Goal: Task Accomplishment & Management: Manage account settings

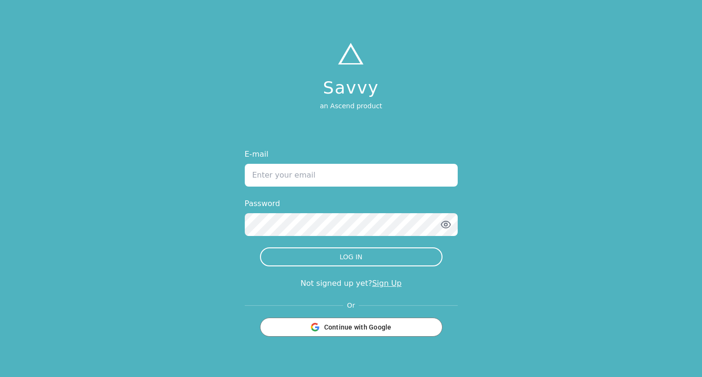
type input "[PERSON_NAME][EMAIL_ADDRESS][PERSON_NAME][DOMAIN_NAME]"
click at [284, 267] on div "E-mail [PERSON_NAME][EMAIL_ADDRESS][PERSON_NAME][DOMAIN_NAME] Password LOG IN N…" at bounding box center [351, 243] width 213 height 188
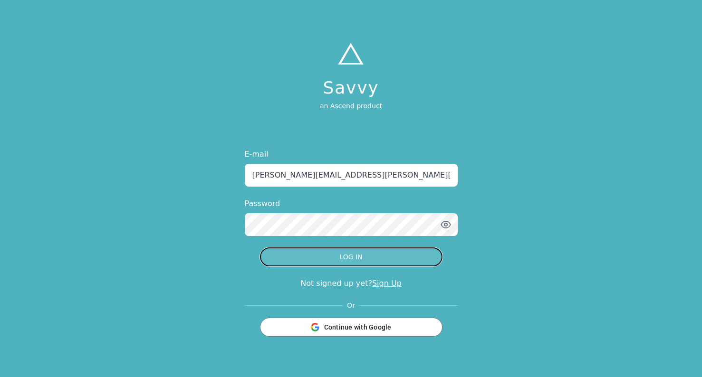
click at [292, 265] on button "LOG IN" at bounding box center [351, 256] width 182 height 19
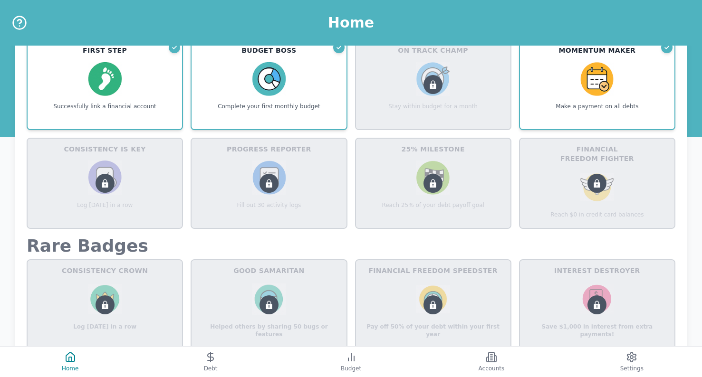
scroll to position [457, 0]
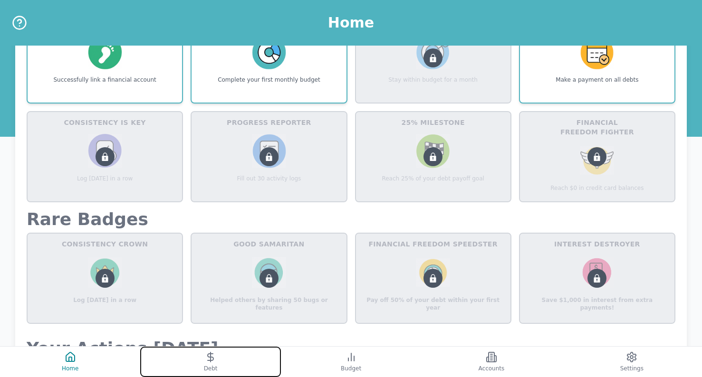
click at [179, 358] on button "Debt" at bounding box center [210, 362] width 140 height 30
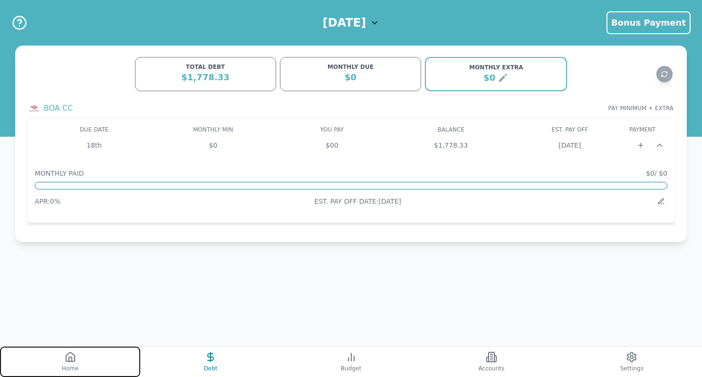
click at [98, 351] on button "Home" at bounding box center [70, 362] width 140 height 30
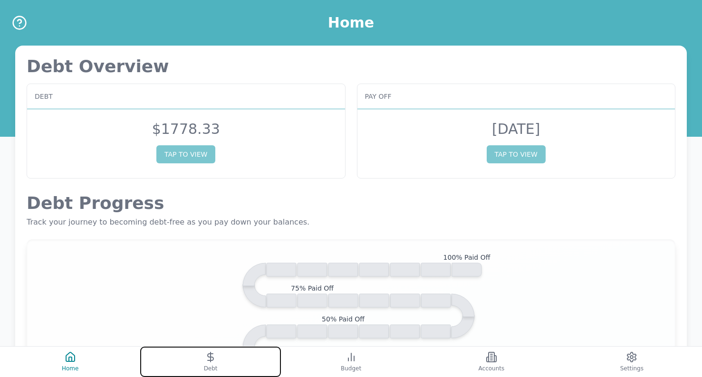
click at [175, 352] on button "Debt" at bounding box center [210, 362] width 140 height 30
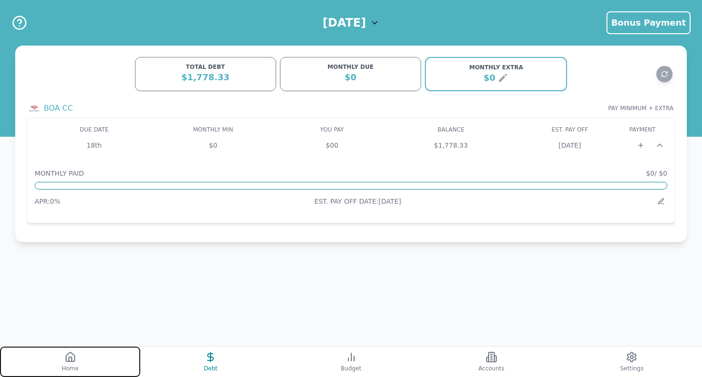
click at [102, 358] on button "Home" at bounding box center [70, 362] width 140 height 30
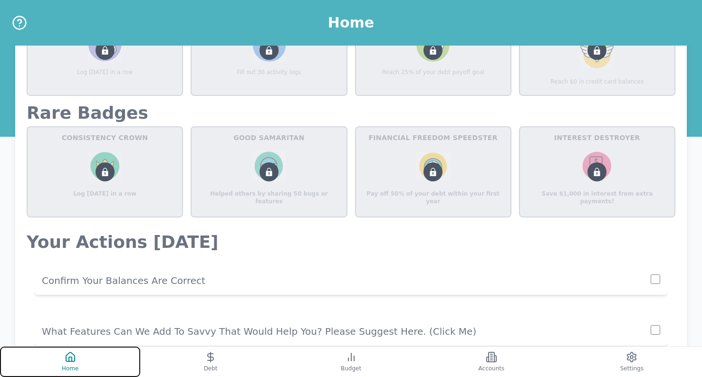
scroll to position [684, 0]
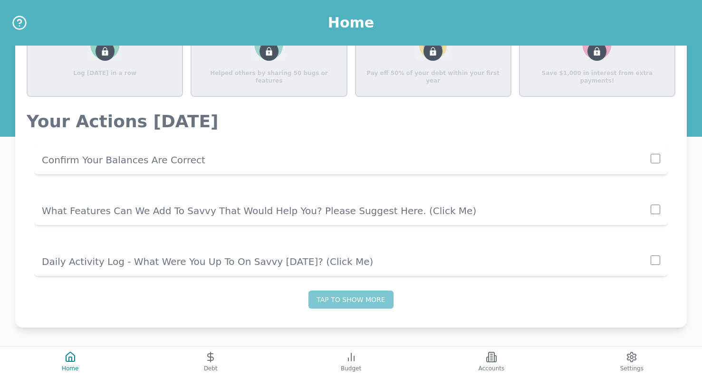
click at [608, 160] on p "Confirm Your Balances Are Correct" at bounding box center [346, 159] width 608 height 13
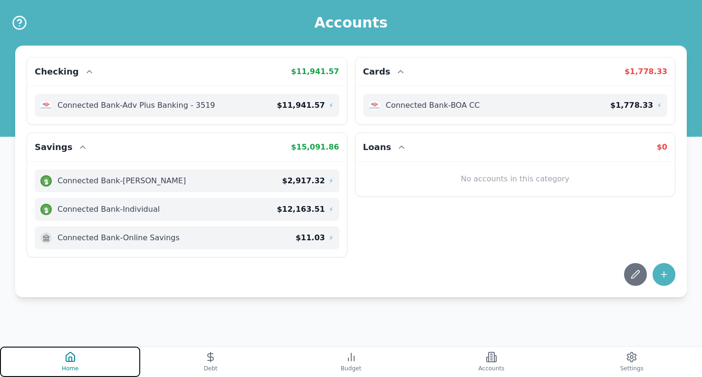
click at [80, 361] on button "Home" at bounding box center [70, 362] width 140 height 30
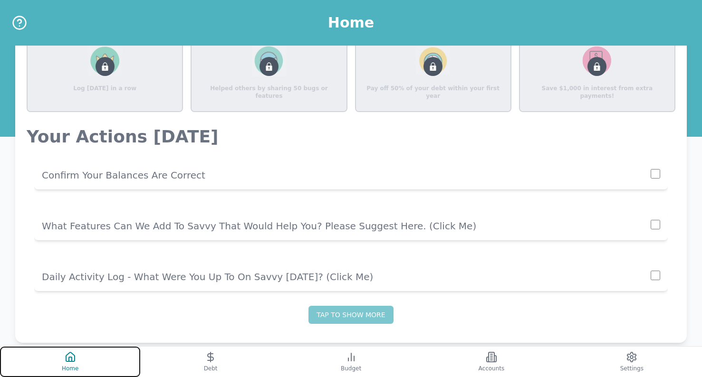
scroll to position [684, 0]
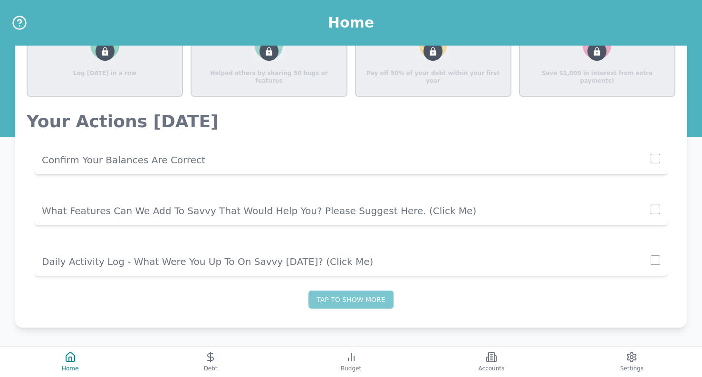
click at [655, 161] on input "checkbox" at bounding box center [654, 158] width 9 height 9
checkbox input "true"
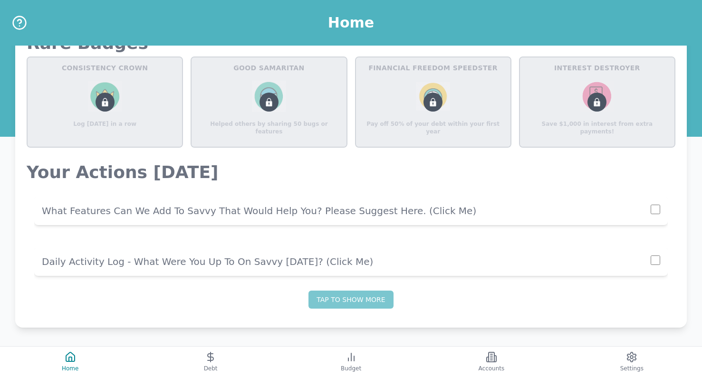
scroll to position [633, 0]
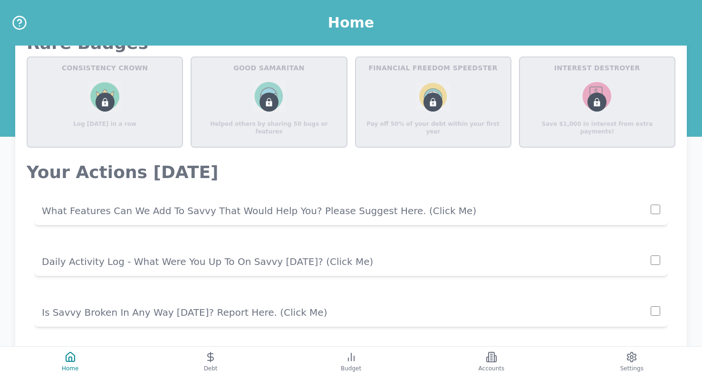
click at [466, 262] on p "Daily Activity Log - What Were You Up To On Savvy [DATE]? (click me)" at bounding box center [346, 261] width 608 height 13
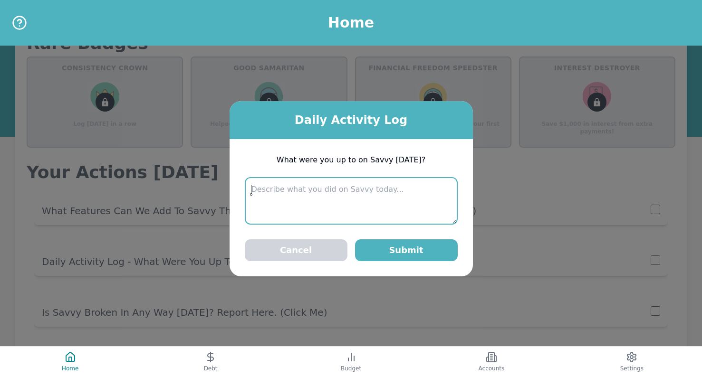
click at [381, 199] on textarea at bounding box center [351, 200] width 213 height 47
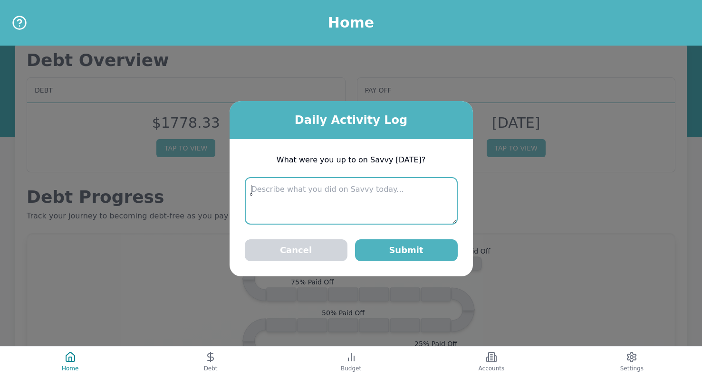
scroll to position [0, 0]
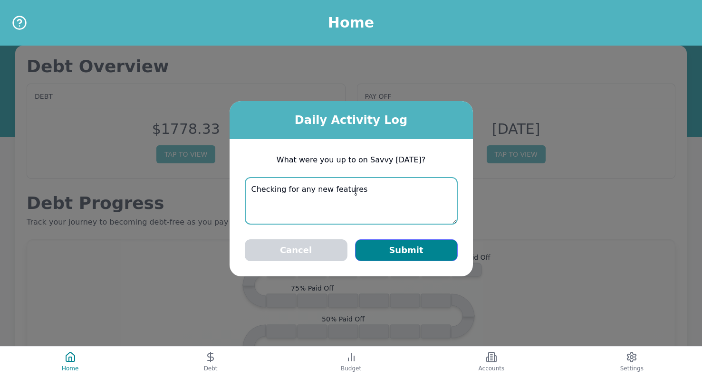
type textarea "Checking for any new features"
click at [421, 254] on button "Submit" at bounding box center [406, 250] width 103 height 22
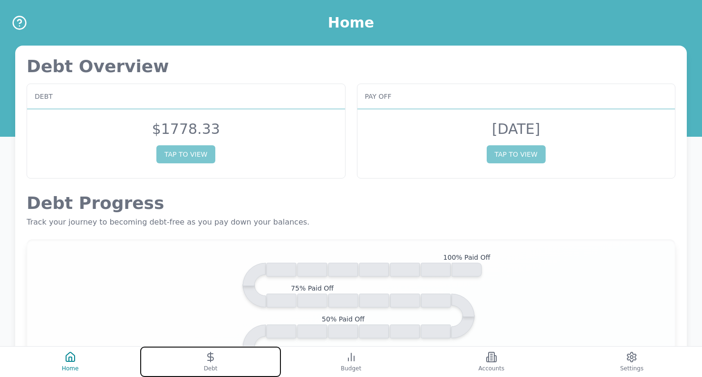
click at [197, 351] on button "Debt" at bounding box center [210, 362] width 140 height 30
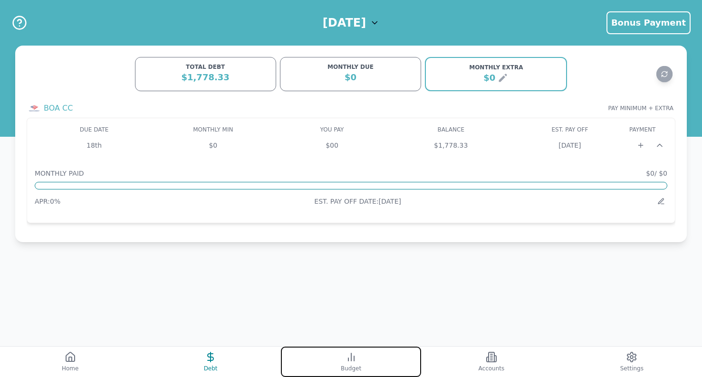
click at [376, 356] on button "Budget" at bounding box center [351, 362] width 140 height 30
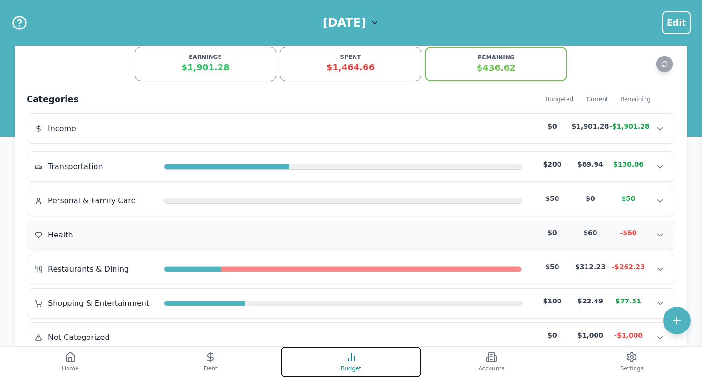
scroll to position [11, 0]
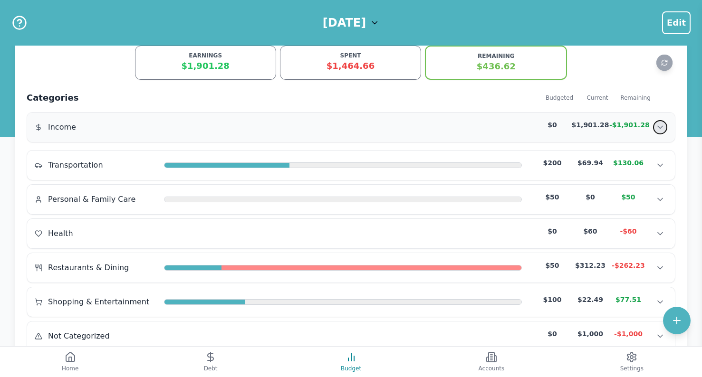
click at [665, 130] on button "Show transactions" at bounding box center [660, 127] width 14 height 14
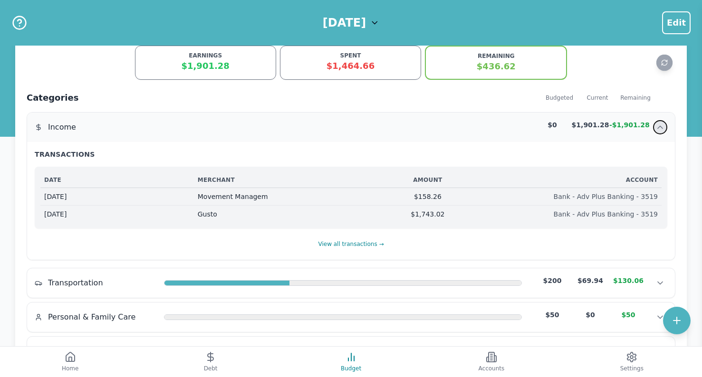
click at [665, 130] on button "Hide transactions" at bounding box center [660, 127] width 14 height 14
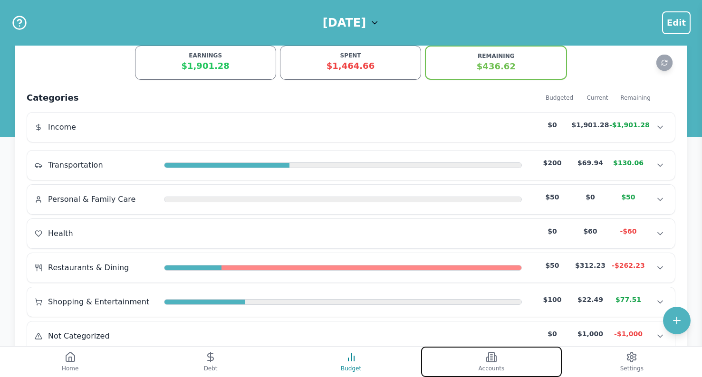
click at [477, 358] on button "Accounts" at bounding box center [491, 362] width 140 height 30
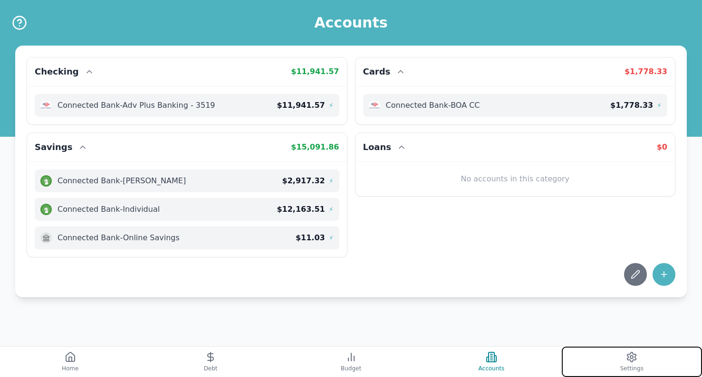
click at [595, 354] on button "Settings" at bounding box center [631, 362] width 140 height 30
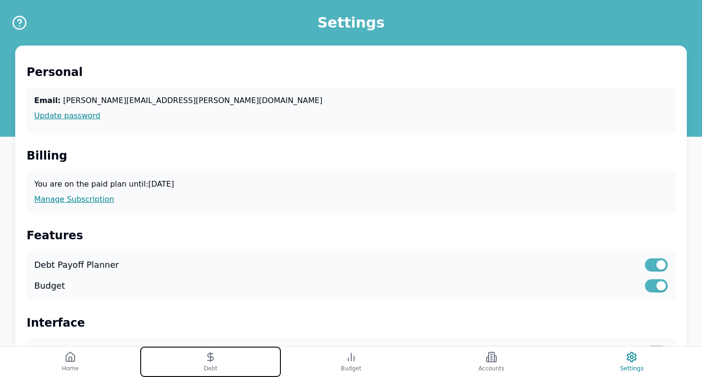
click at [228, 362] on button "Debt" at bounding box center [210, 362] width 140 height 30
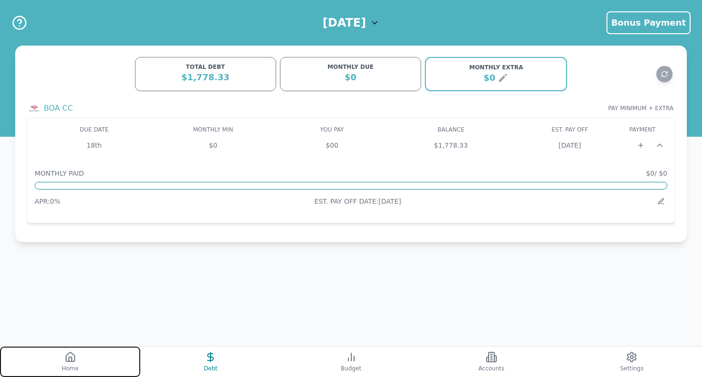
click at [117, 361] on button "Home" at bounding box center [70, 362] width 140 height 30
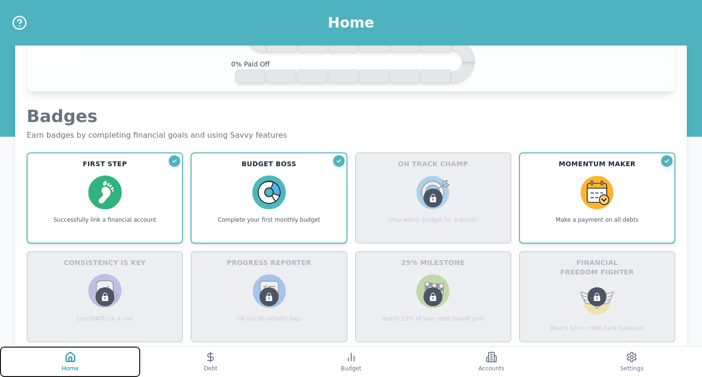
scroll to position [318, 0]
